Goal: Information Seeking & Learning: Learn about a topic

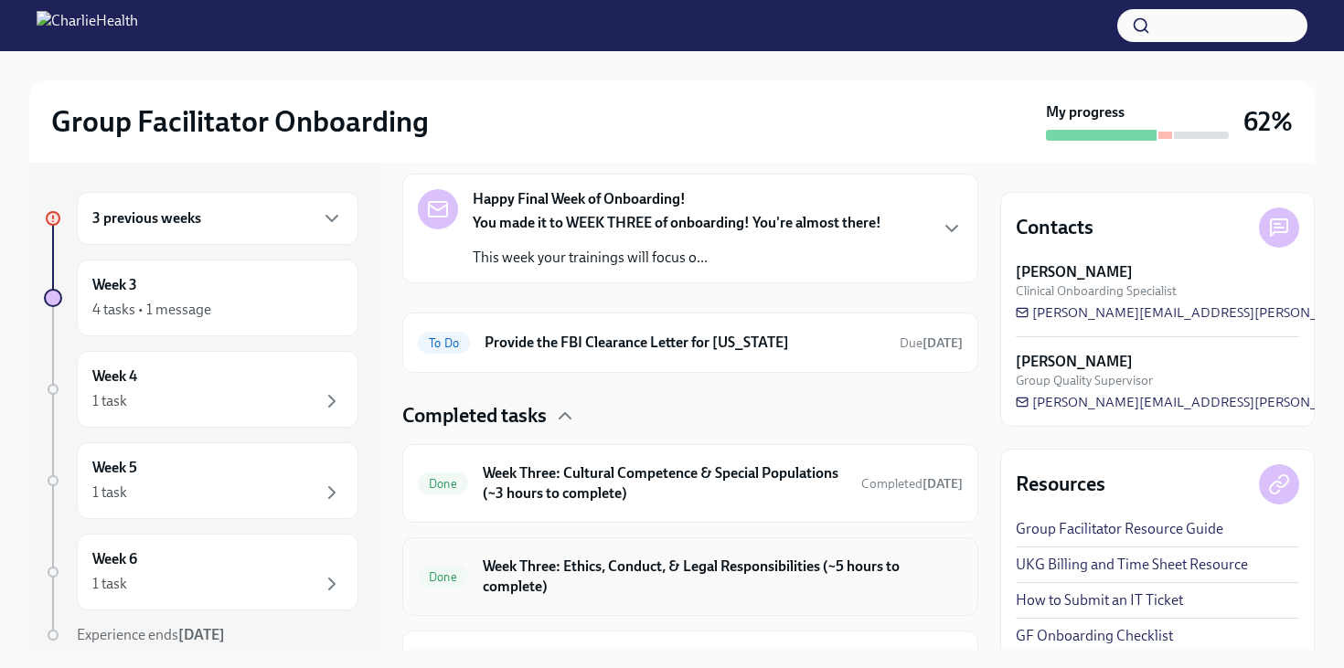
scroll to position [363, 0]
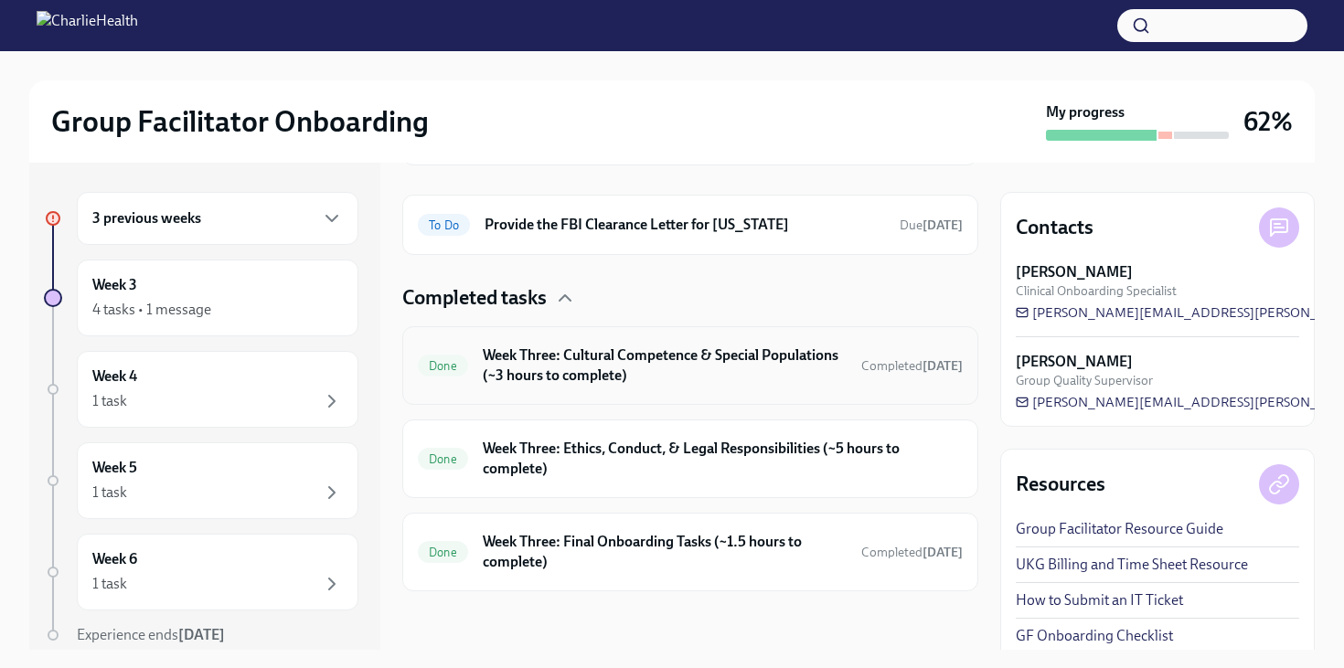
click at [525, 357] on h6 "Week Three: Cultural Competence & Special Populations (~3 hours to complete)" at bounding box center [665, 366] width 364 height 40
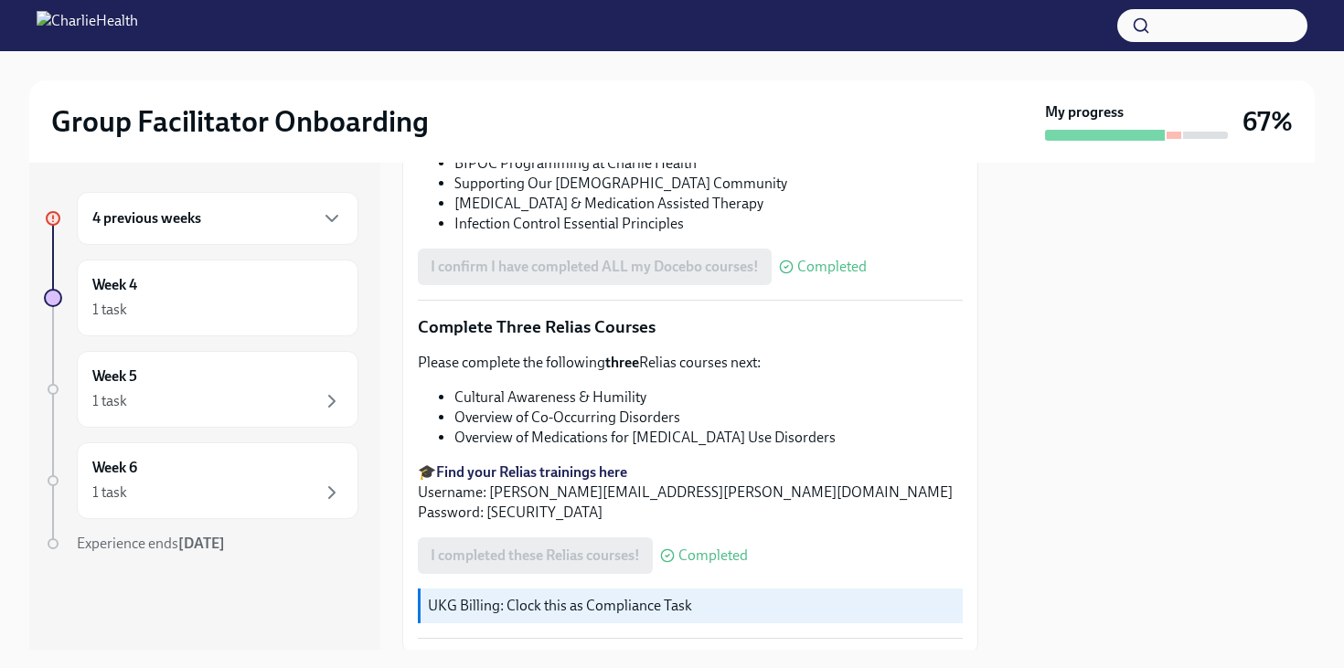
scroll to position [1498, 0]
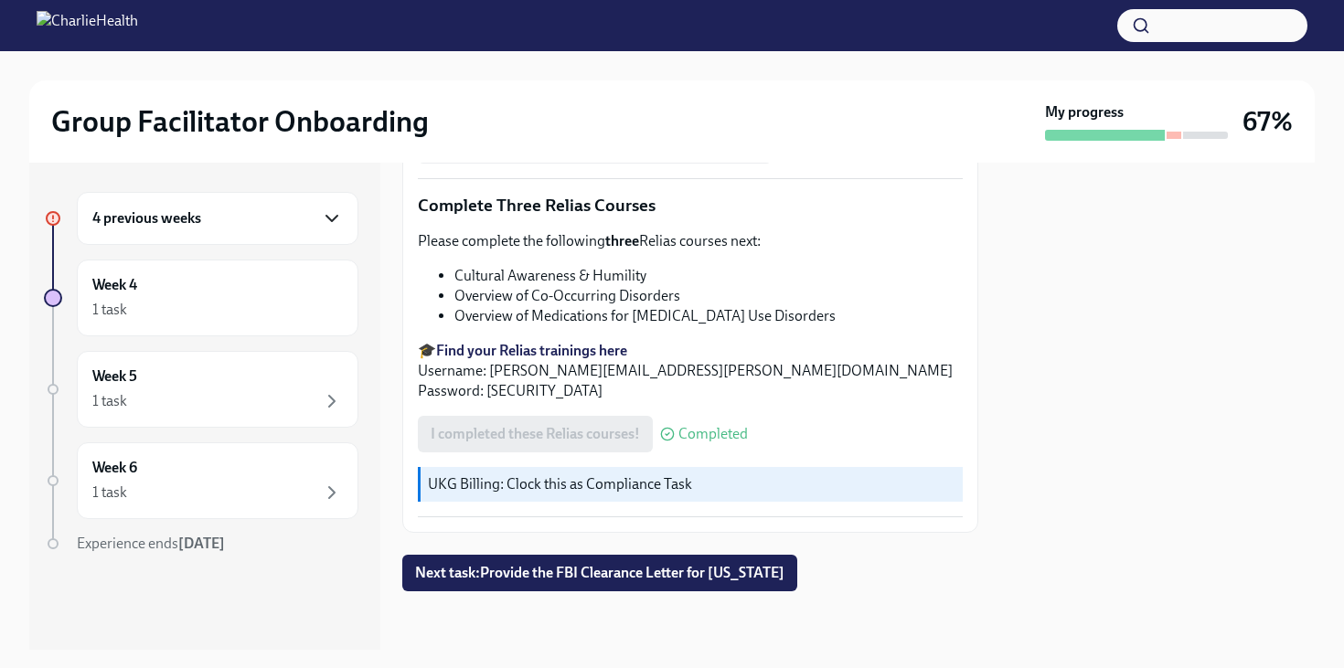
click at [322, 225] on icon "button" at bounding box center [332, 219] width 22 height 22
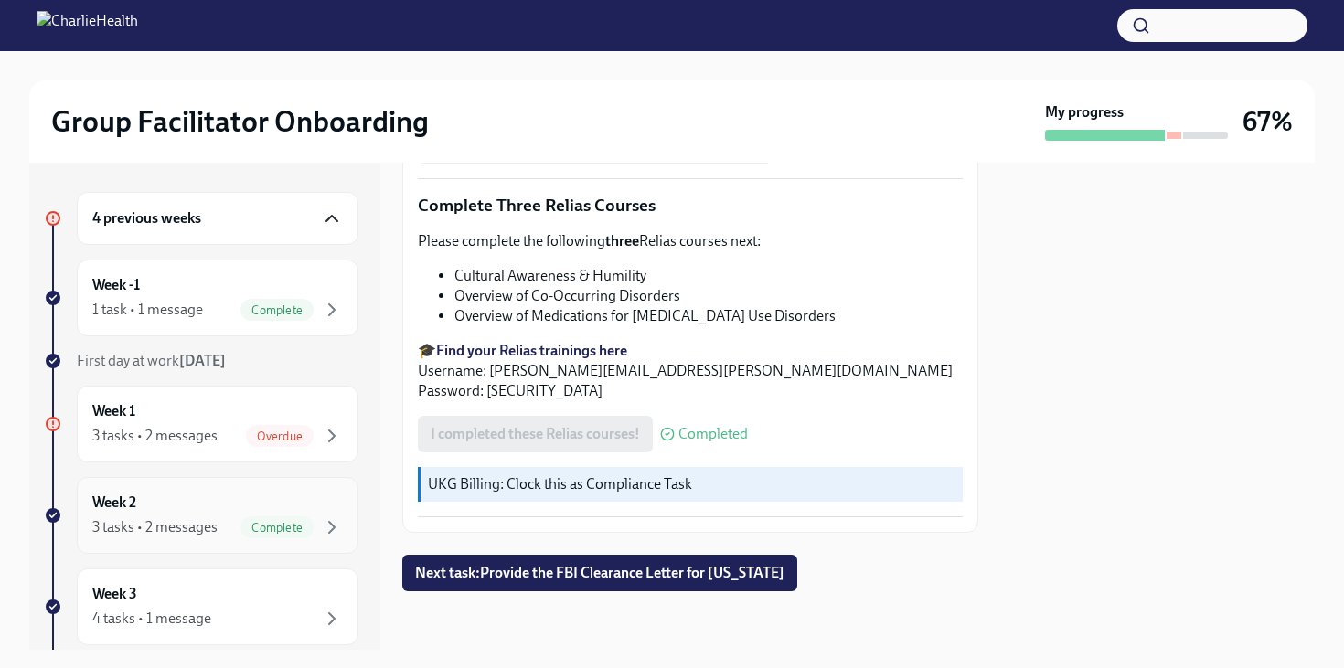
click at [198, 517] on div "3 tasks • 2 messages" at bounding box center [154, 527] width 125 height 20
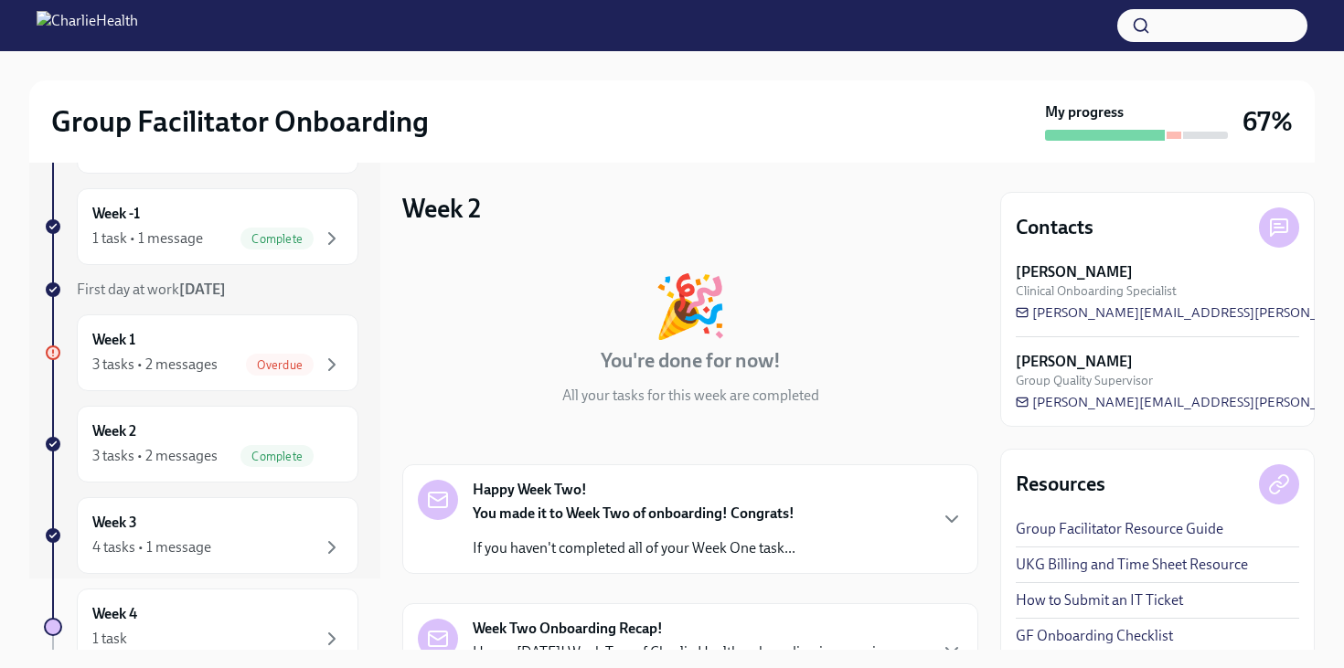
scroll to position [72, 0]
click at [191, 538] on div "4 tasks • 1 message" at bounding box center [151, 547] width 119 height 20
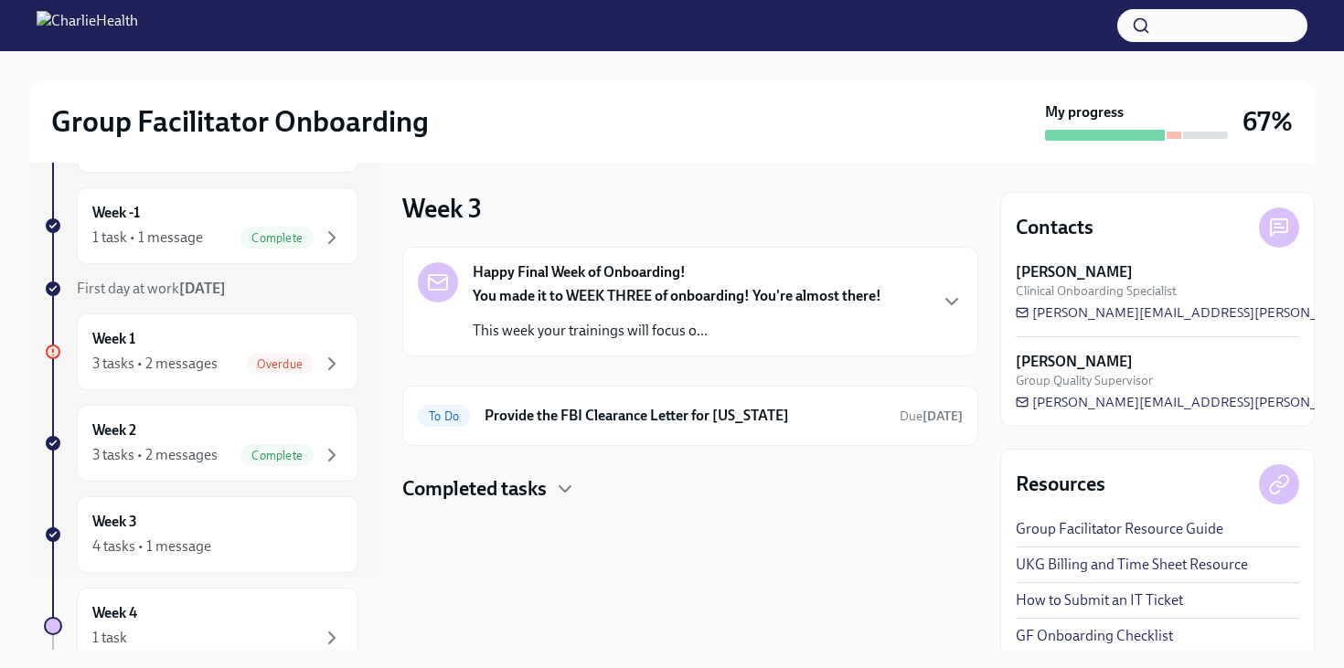
click at [581, 322] on p "This week your trainings will focus o..." at bounding box center [677, 331] width 409 height 20
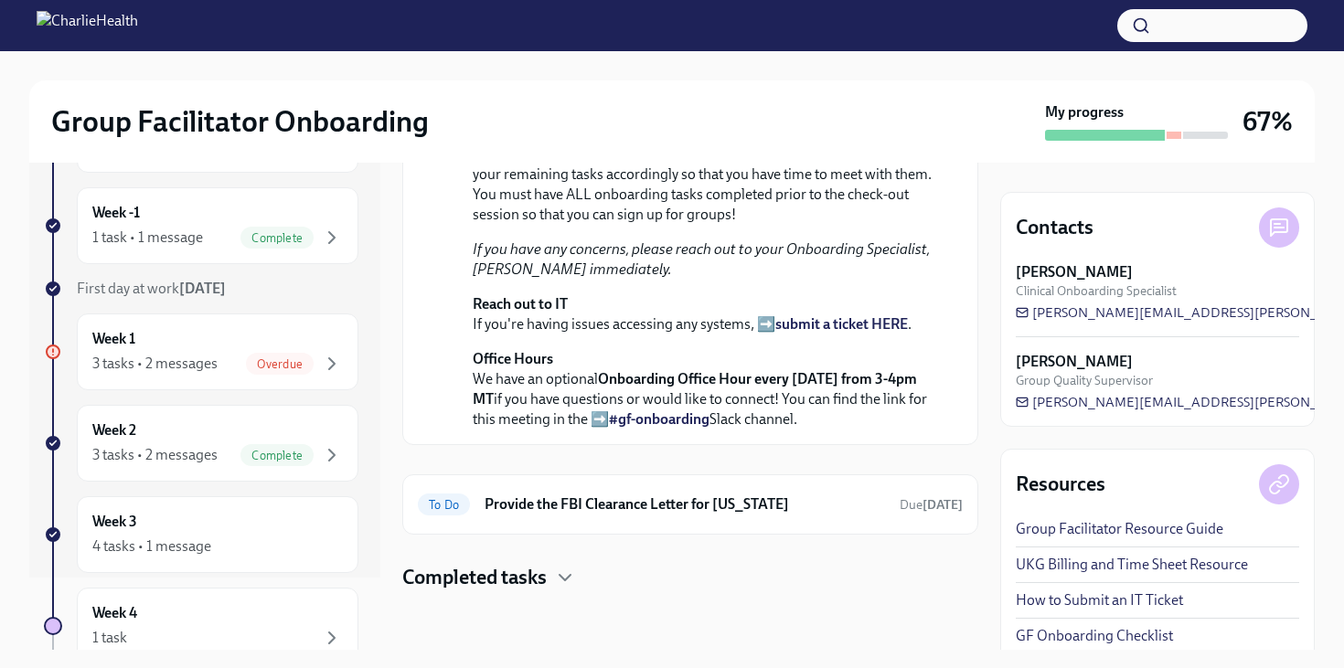
scroll to position [601, 0]
click at [470, 574] on h4 "Completed tasks" at bounding box center [474, 577] width 144 height 27
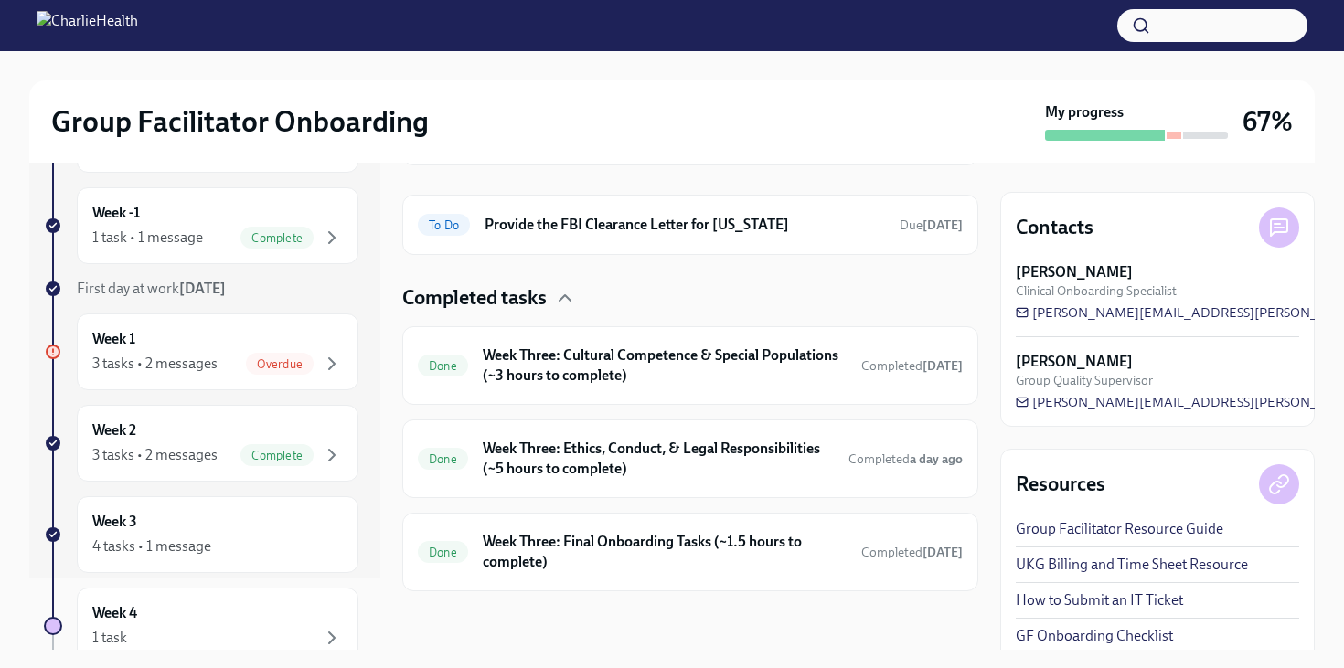
scroll to position [880, 0]
click at [545, 551] on h6 "Week Three: Final Onboarding Tasks (~1.5 hours to complete)" at bounding box center [665, 552] width 364 height 40
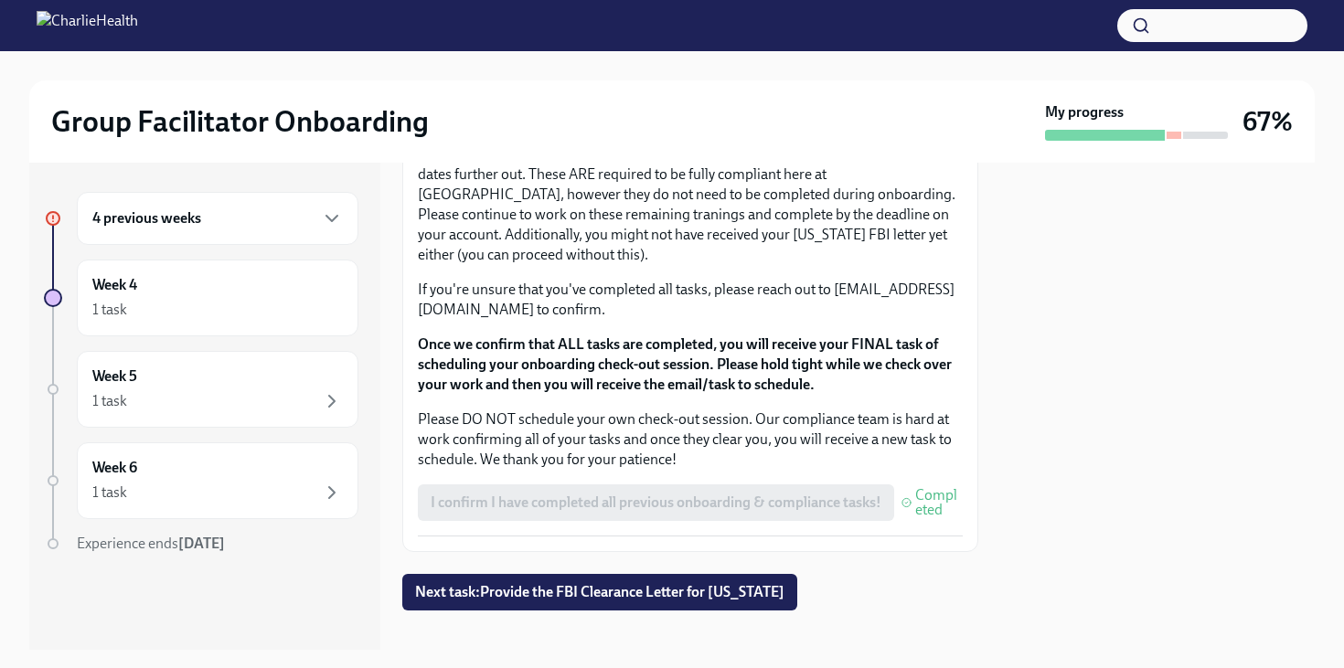
scroll to position [1593, 0]
